Goal: Task Accomplishment & Management: Manage account settings

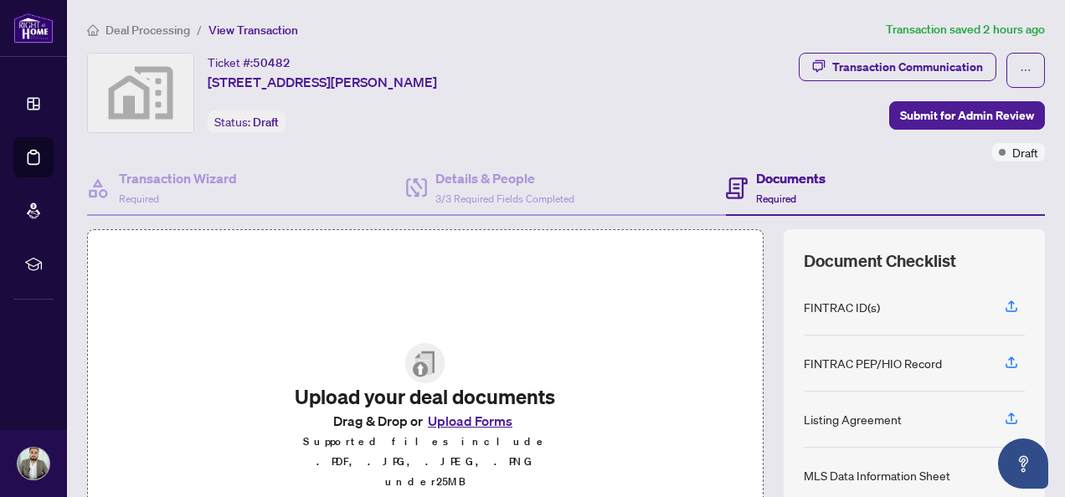
scroll to position [126, 0]
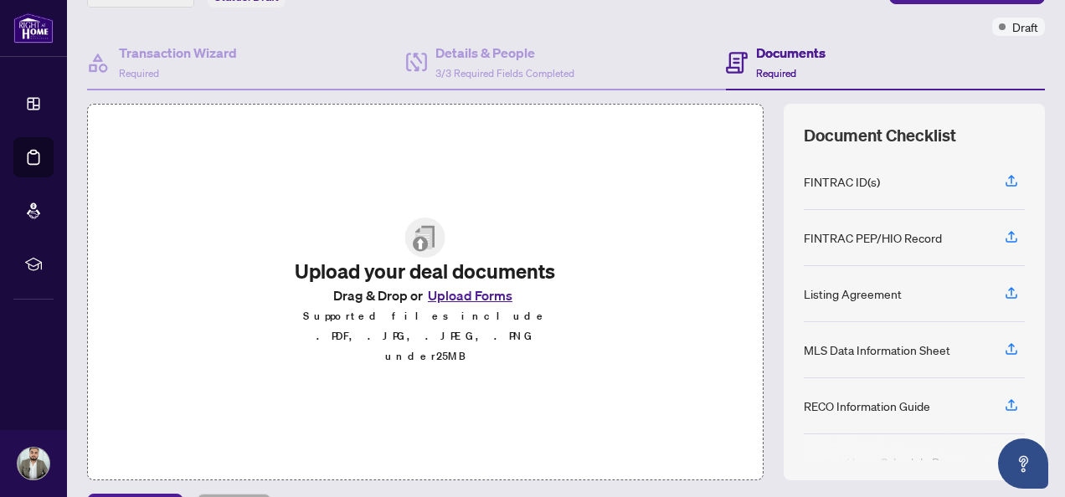
click at [477, 302] on button "Upload Forms" at bounding box center [470, 296] width 95 height 22
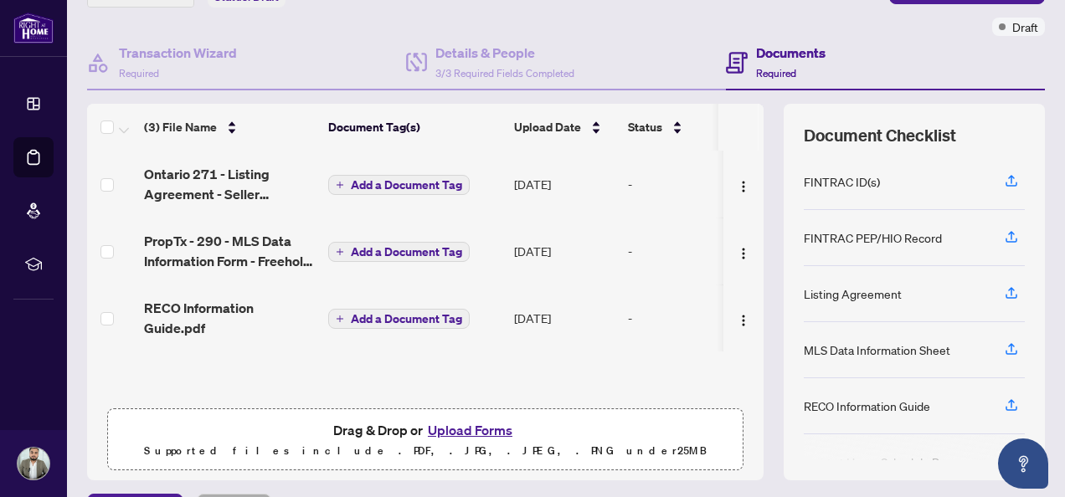
click at [408, 184] on span "Add a Document Tag" at bounding box center [406, 185] width 111 height 12
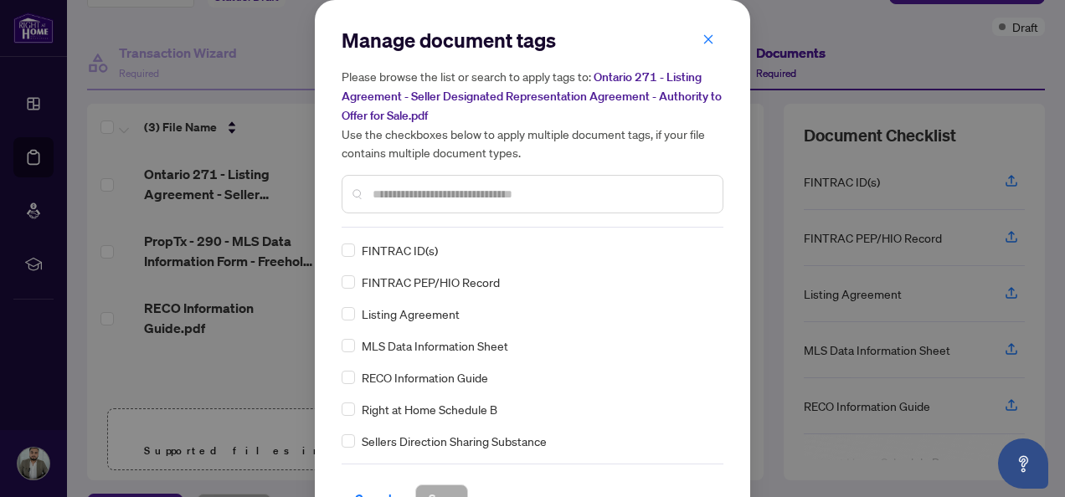
click at [401, 315] on span "Listing Agreement" at bounding box center [411, 314] width 98 height 18
click at [362, 310] on span "Listing Agreement" at bounding box center [411, 314] width 98 height 18
click at [349, 310] on div "Listing Agreement" at bounding box center [528, 314] width 372 height 18
click at [435, 487] on span "Save" at bounding box center [442, 498] width 26 height 27
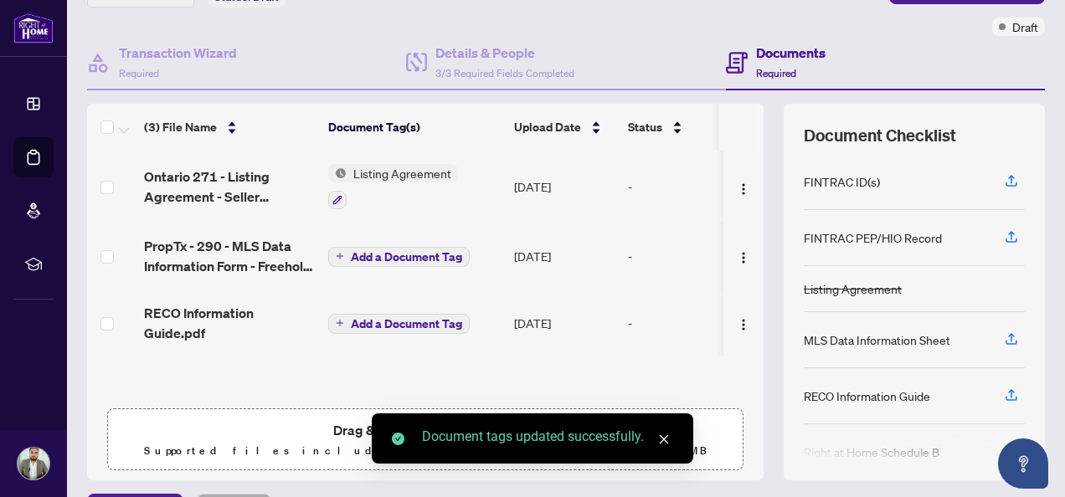
click at [390, 256] on span "Add a Document Tag" at bounding box center [406, 257] width 111 height 12
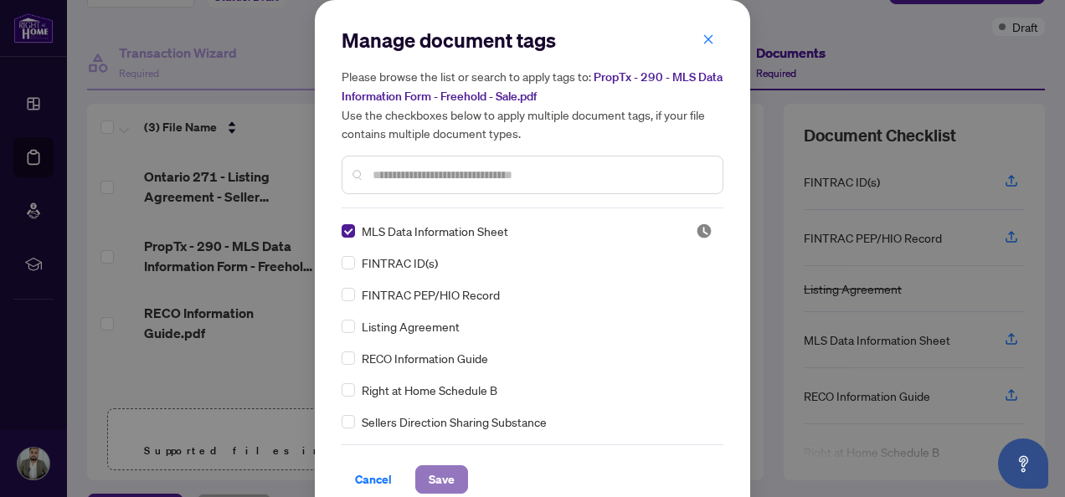
click at [439, 473] on span "Save" at bounding box center [442, 479] width 26 height 27
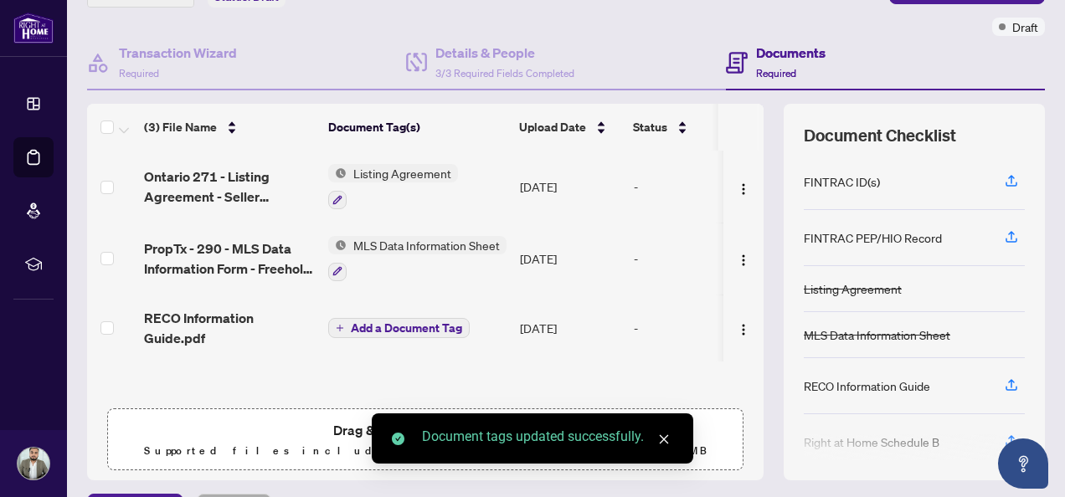
click at [408, 327] on span "Add a Document Tag" at bounding box center [406, 328] width 111 height 12
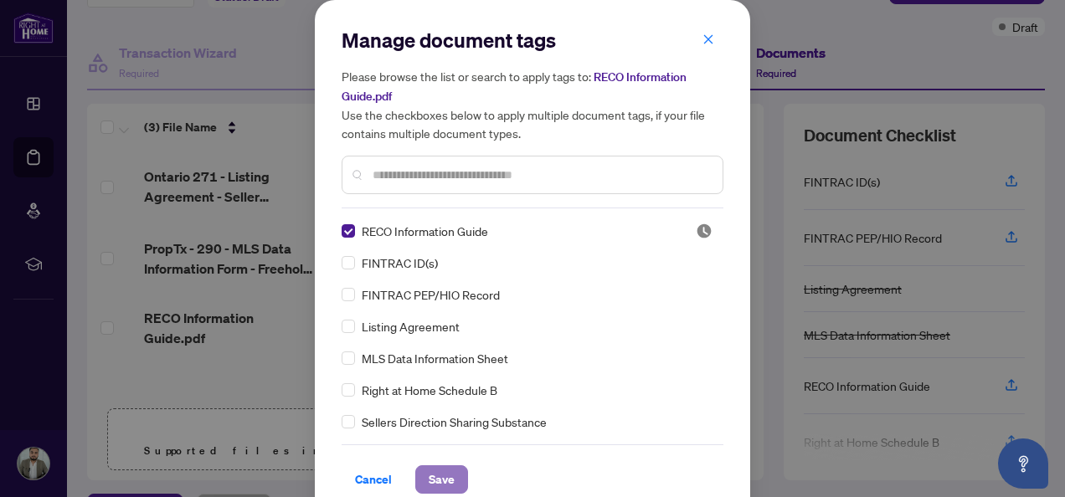
click at [436, 473] on span "Save" at bounding box center [442, 479] width 26 height 27
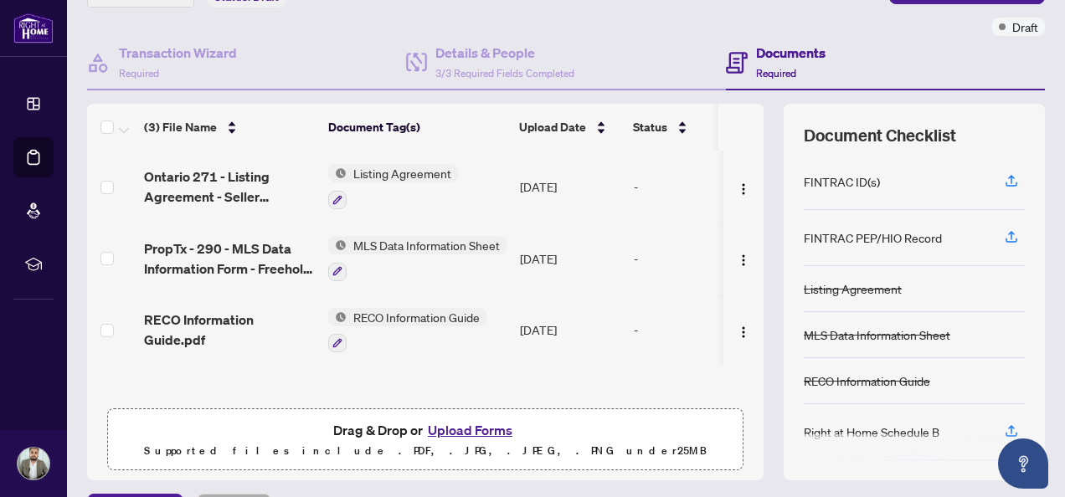
scroll to position [226, 0]
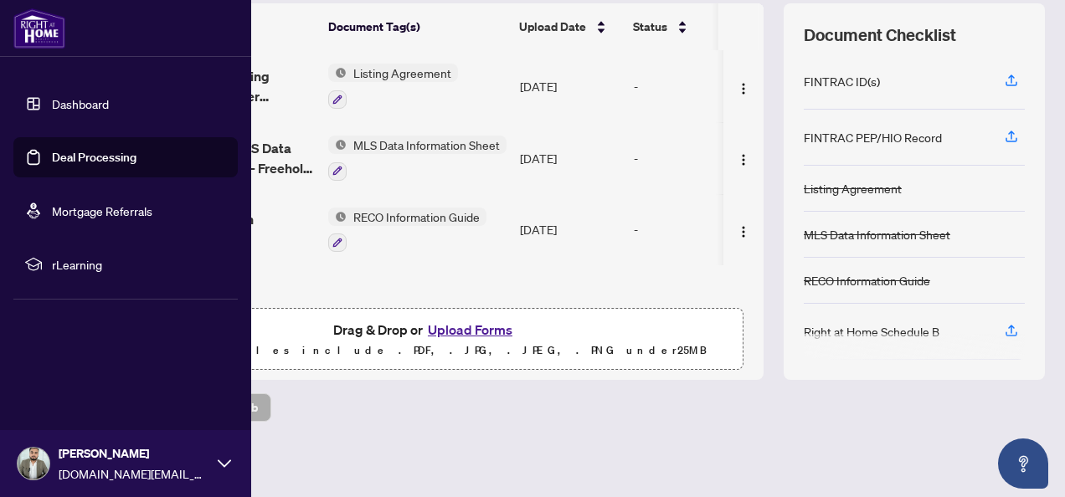
click at [74, 111] on link "Dashboard" at bounding box center [80, 103] width 57 height 15
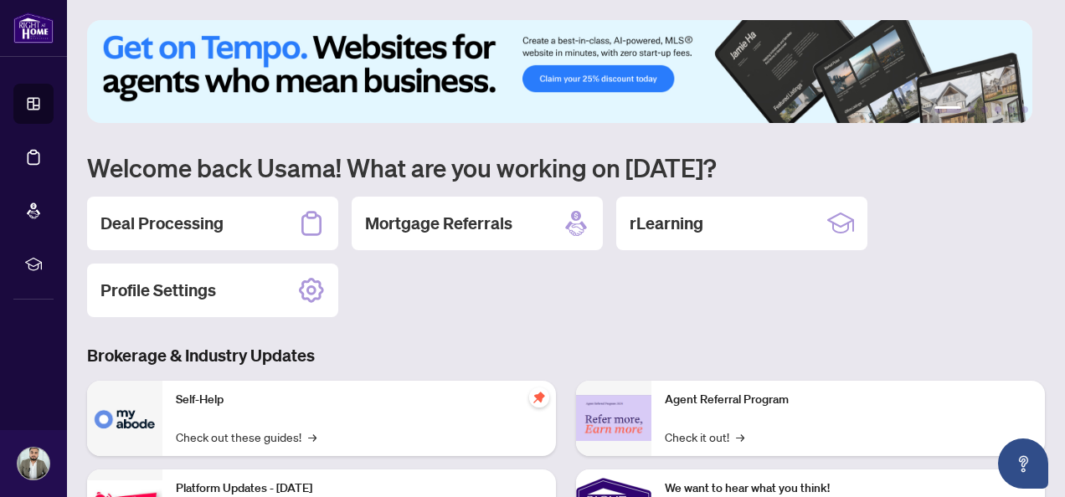
click at [527, 285] on div "Deal Processing Mortgage Referrals rLearning Profile Settings" at bounding box center [566, 257] width 958 height 121
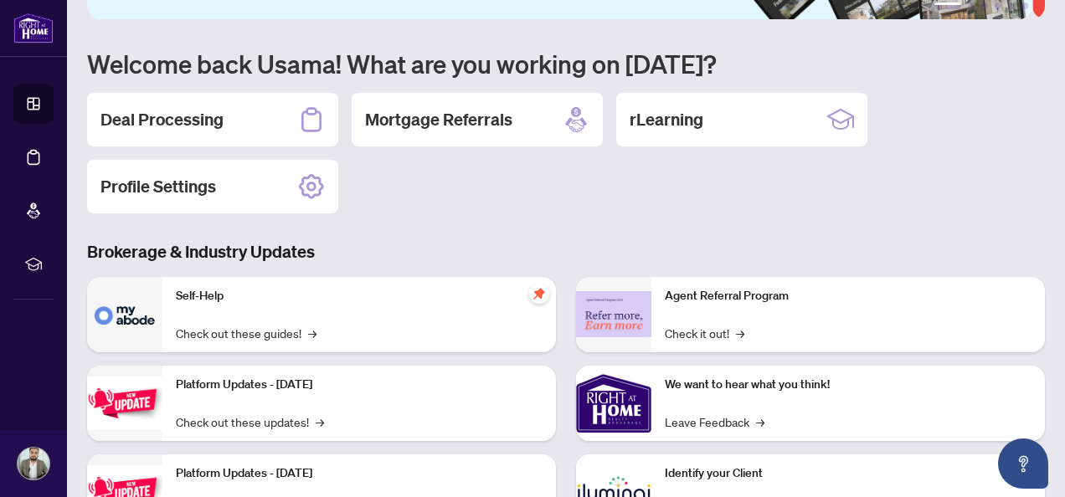
scroll to position [134, 0]
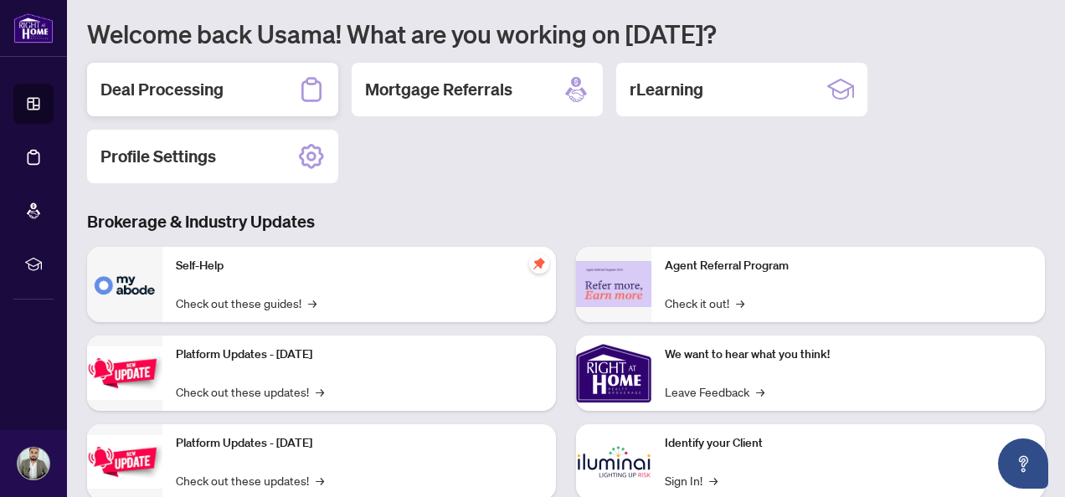
click at [218, 90] on h2 "Deal Processing" at bounding box center [161, 89] width 123 height 23
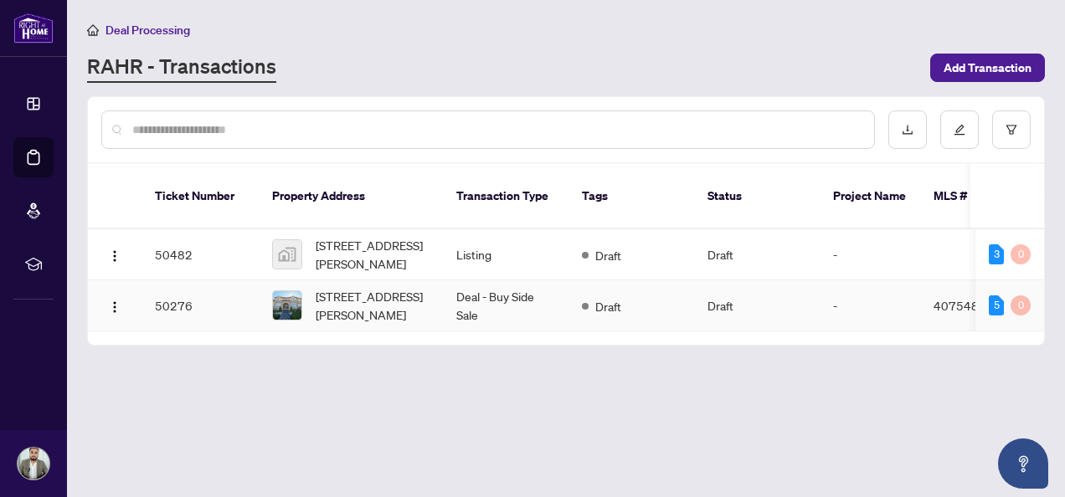
click at [289, 291] on img at bounding box center [287, 305] width 28 height 28
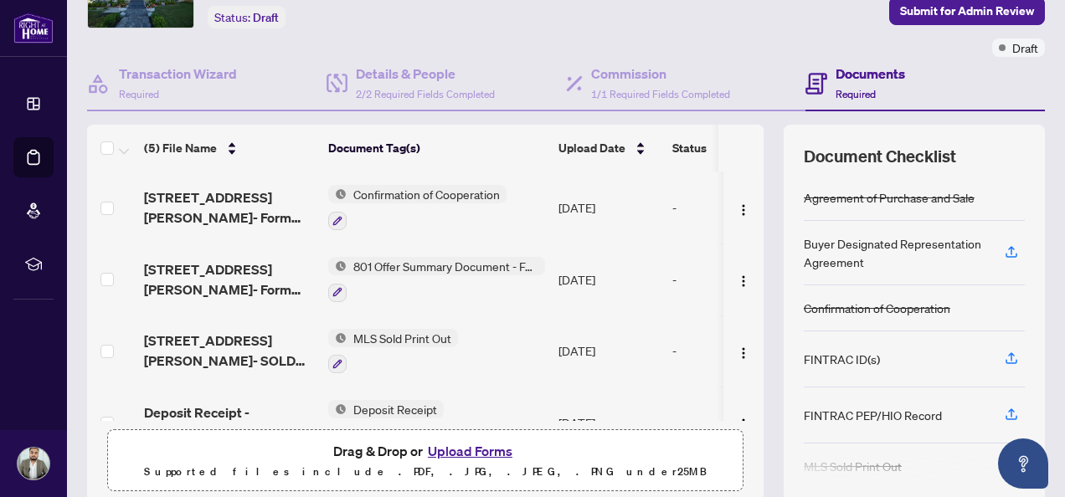
click at [472, 444] on button "Upload Forms" at bounding box center [470, 451] width 95 height 22
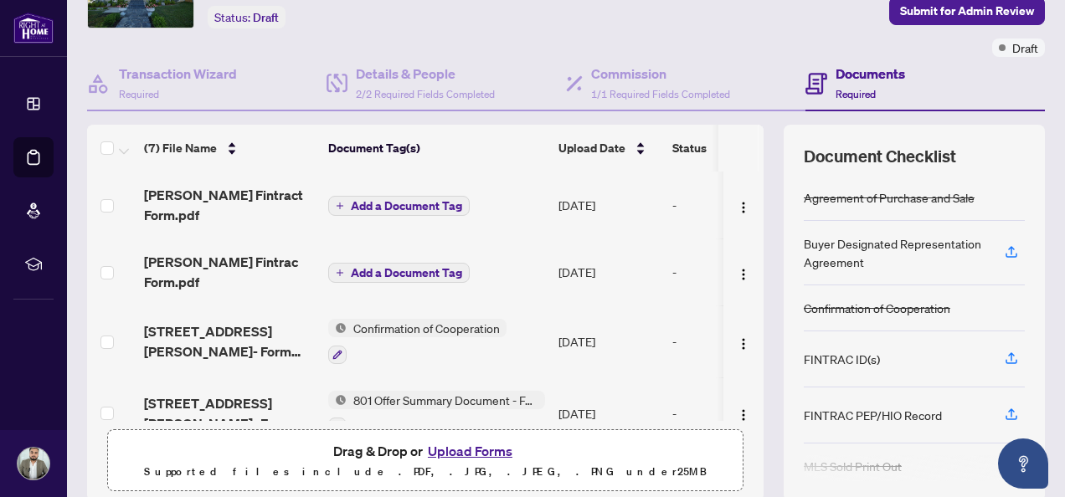
click at [399, 200] on span "Add a Document Tag" at bounding box center [406, 206] width 111 height 12
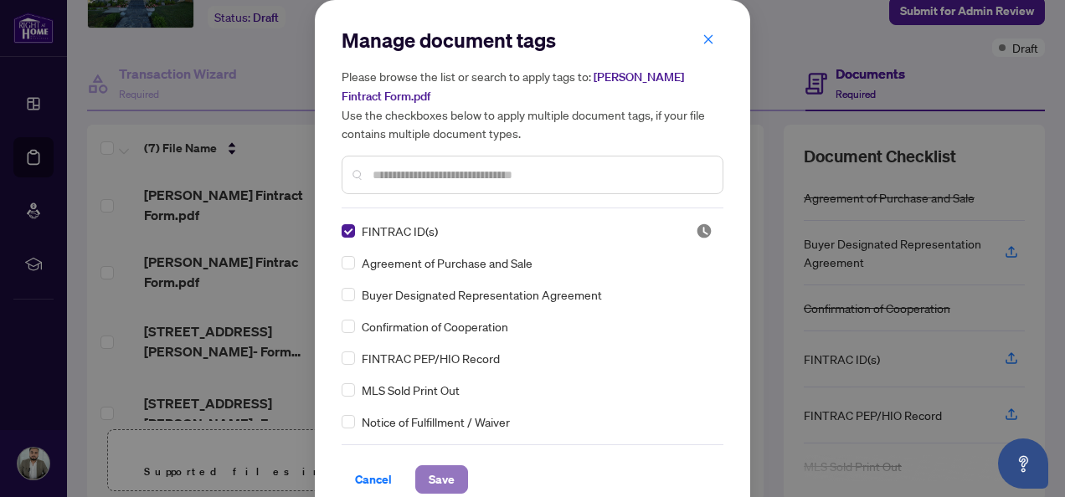
click at [439, 466] on span "Save" at bounding box center [442, 479] width 26 height 27
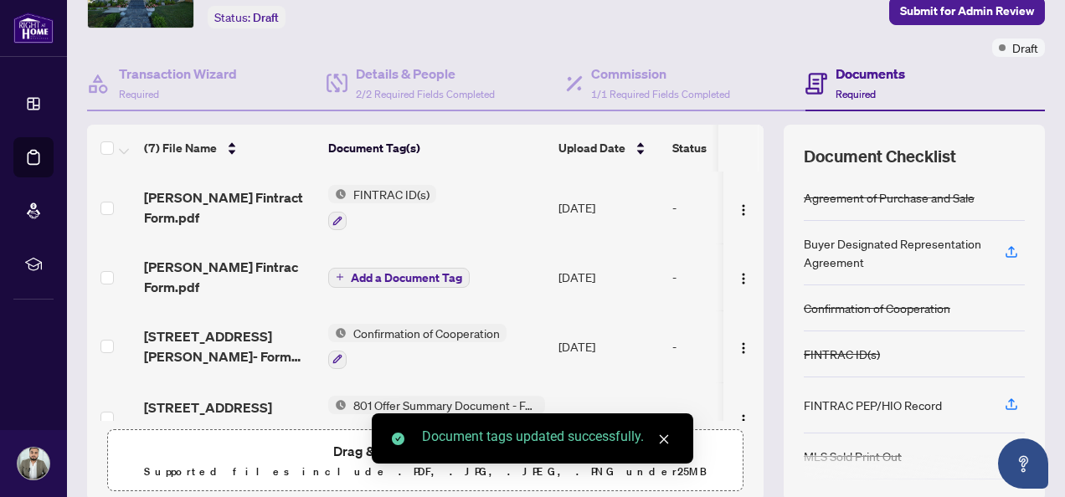
click at [349, 268] on button "Add a Document Tag" at bounding box center [398, 278] width 141 height 20
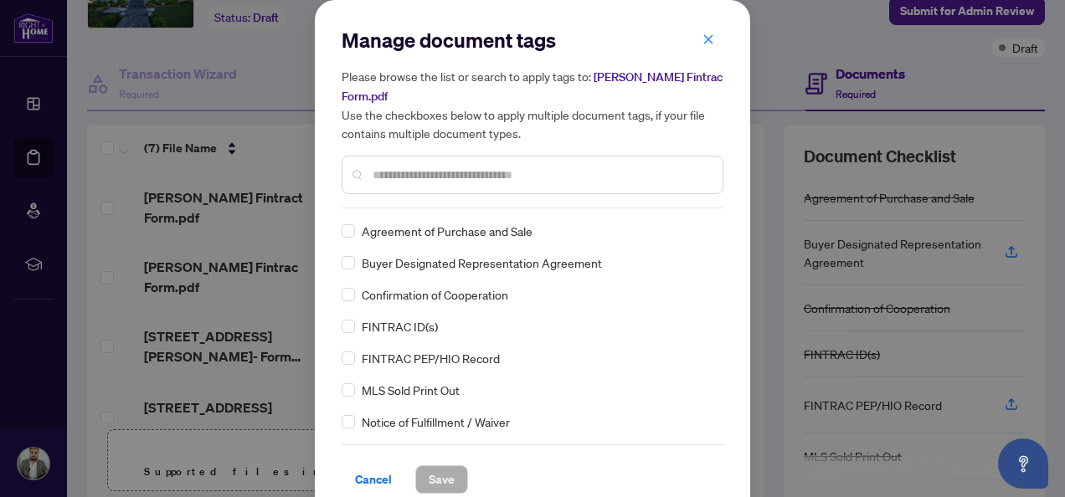
click at [410, 175] on input "text" at bounding box center [540, 175] width 336 height 18
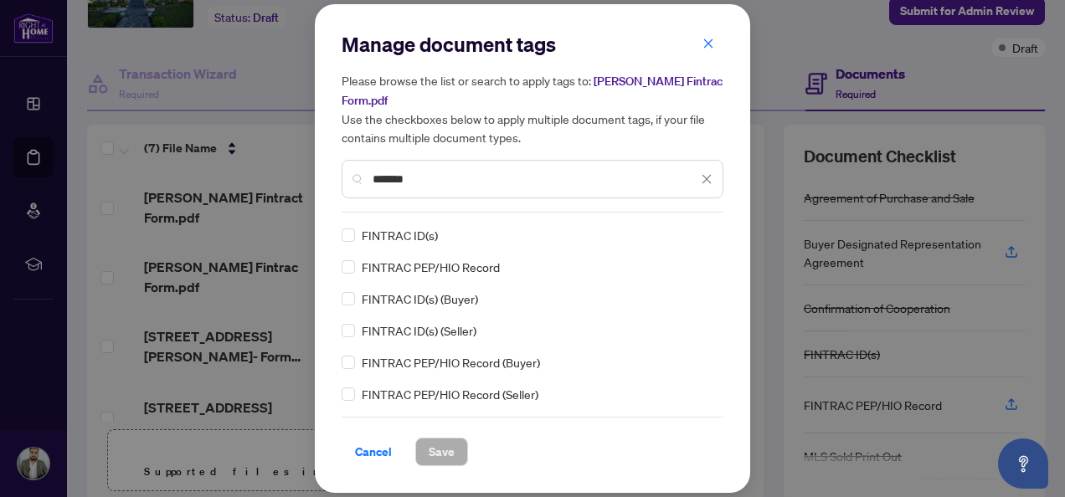
type input "*******"
click at [439, 444] on span "Save" at bounding box center [442, 452] width 26 height 27
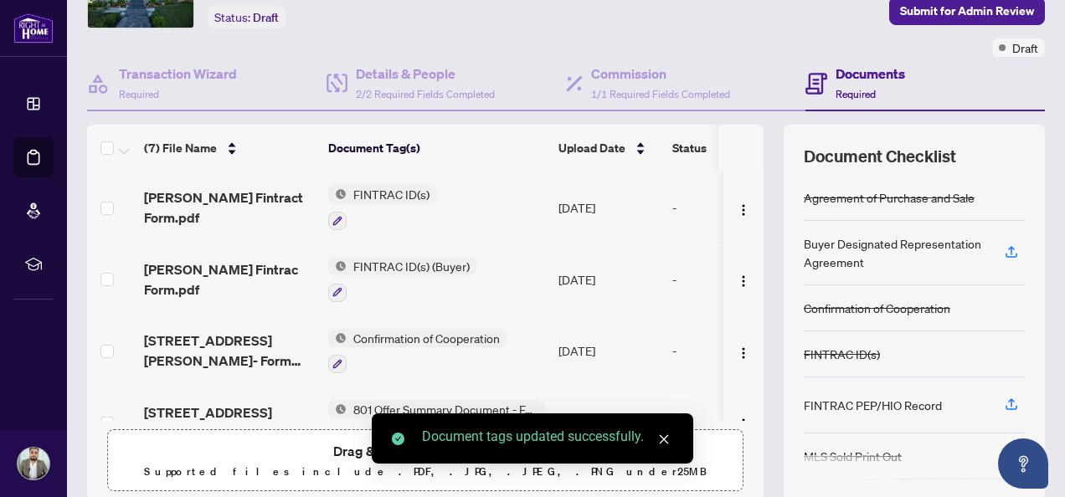
click at [447, 43] on div "Ticket #: 50276 [STREET_ADDRESS][PERSON_NAME] Status: Draft" at bounding box center [351, 2] width 534 height 109
